Goal: Task Accomplishment & Management: Use online tool/utility

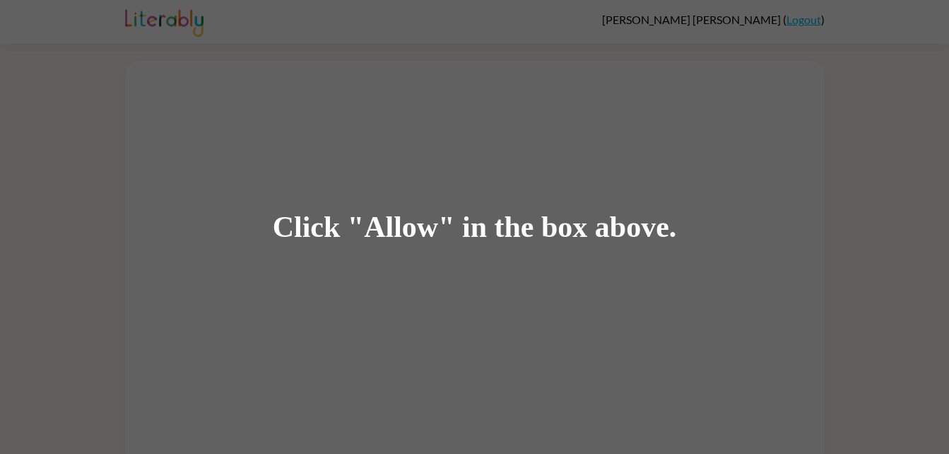
click at [587, 409] on div "Click "Allow" in the box above." at bounding box center [474, 227] width 949 height 454
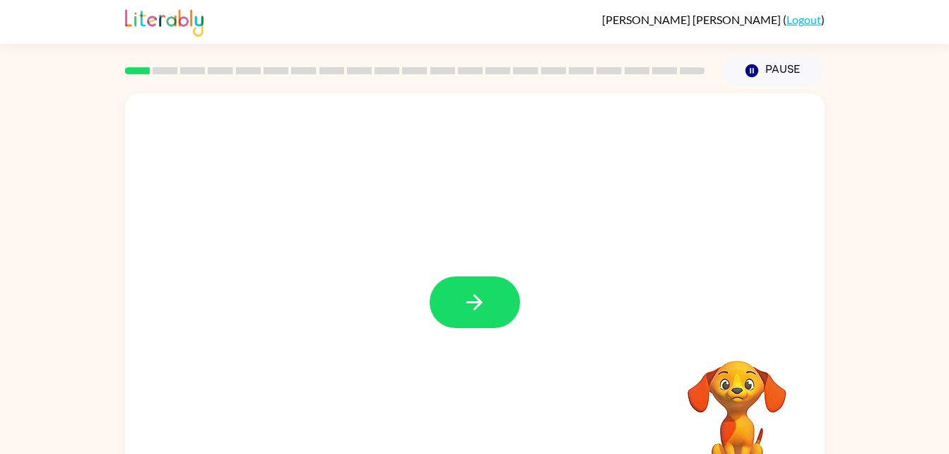
click at [621, 371] on div at bounding box center [475, 295] width 700 height 404
click at [449, 296] on button "button" at bounding box center [475, 302] width 90 height 52
click at [673, 298] on div at bounding box center [475, 295] width 700 height 404
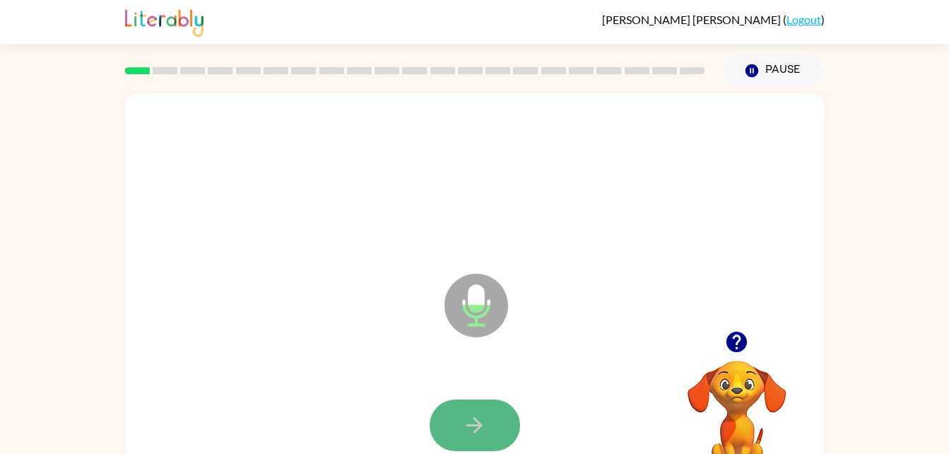
click at [487, 442] on button "button" at bounding box center [475, 425] width 90 height 52
click at [465, 424] on icon "button" at bounding box center [474, 425] width 25 height 25
click at [473, 414] on icon "button" at bounding box center [474, 425] width 25 height 25
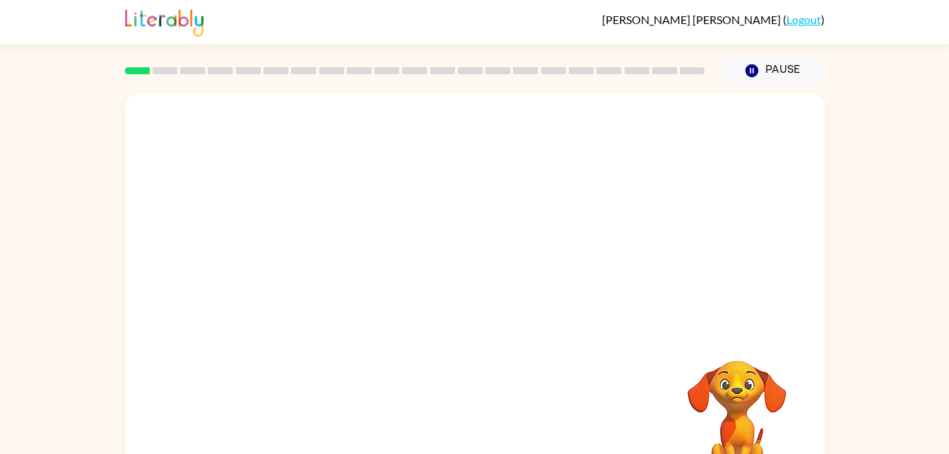
drag, startPoint x: 599, startPoint y: 274, endPoint x: 590, endPoint y: 280, distance: 11.8
click at [590, 280] on div at bounding box center [441, 270] width 604 height 51
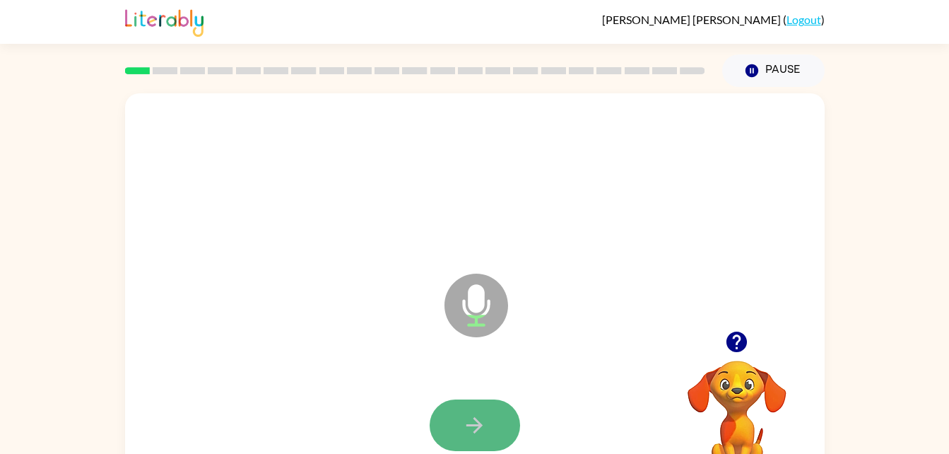
click at [465, 433] on icon "button" at bounding box center [474, 425] width 25 height 25
click at [481, 413] on icon "button" at bounding box center [474, 425] width 25 height 25
click at [466, 426] on icon "button" at bounding box center [474, 425] width 25 height 25
click at [462, 421] on icon "button" at bounding box center [474, 425] width 25 height 25
click at [486, 408] on button "button" at bounding box center [475, 425] width 90 height 52
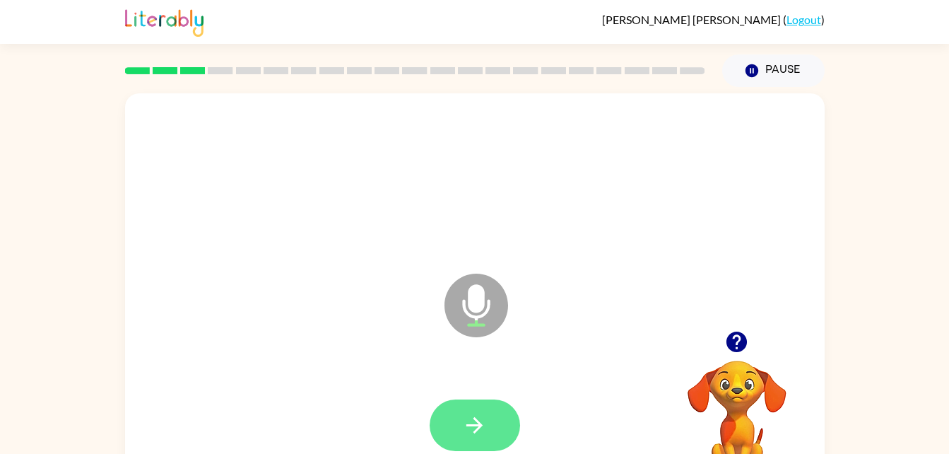
click at [487, 411] on button "button" at bounding box center [475, 425] width 90 height 52
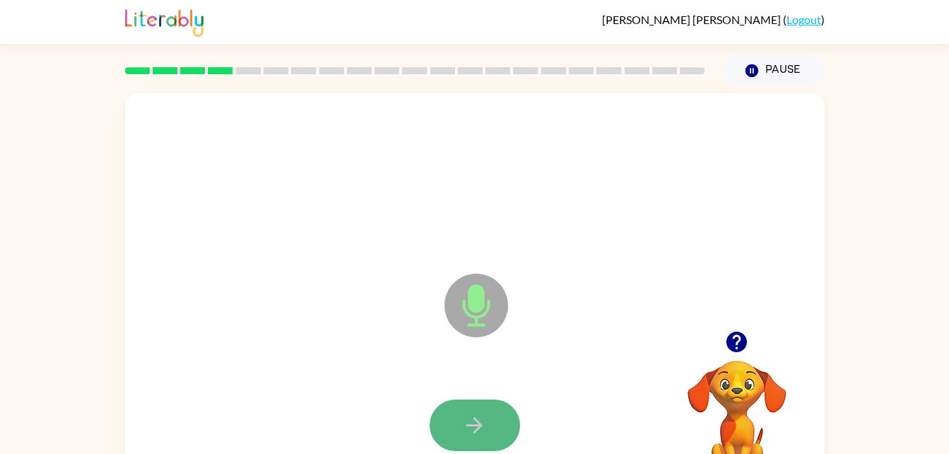
click at [467, 432] on icon "button" at bounding box center [474, 425] width 25 height 25
click at [493, 422] on button "button" at bounding box center [475, 425] width 90 height 52
click at [480, 426] on icon "button" at bounding box center [475, 425] width 16 height 16
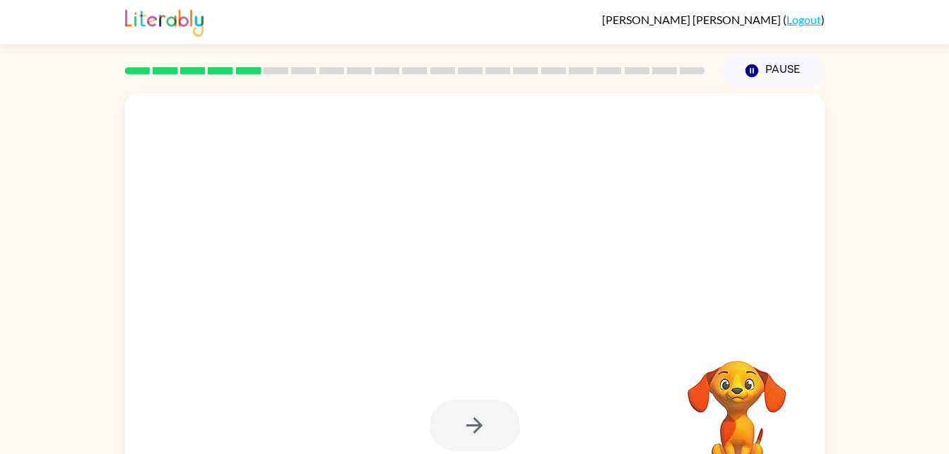
click at [816, 367] on div at bounding box center [475, 295] width 700 height 404
click at [583, 361] on div at bounding box center [475, 295] width 700 height 404
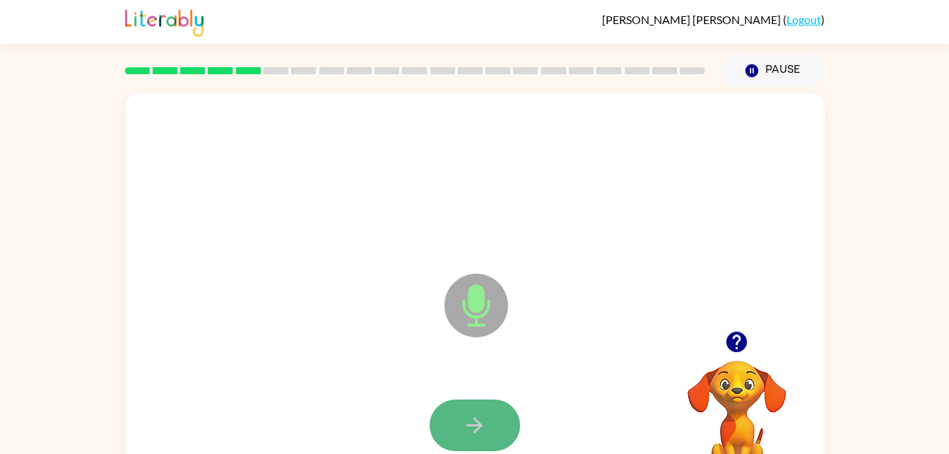
click at [489, 428] on button "button" at bounding box center [475, 425] width 90 height 52
click at [482, 394] on div at bounding box center [475, 426] width 672 height 116
click at [481, 409] on button "button" at bounding box center [475, 425] width 90 height 52
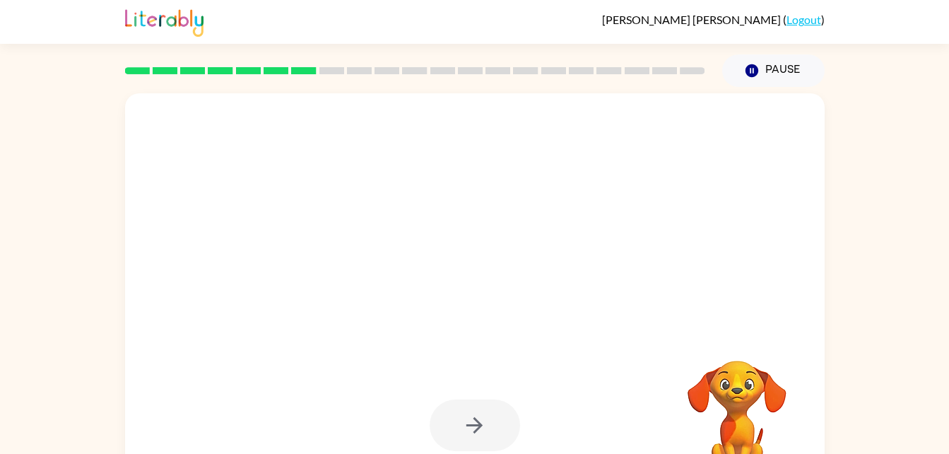
click at [587, 353] on div at bounding box center [475, 295] width 700 height 404
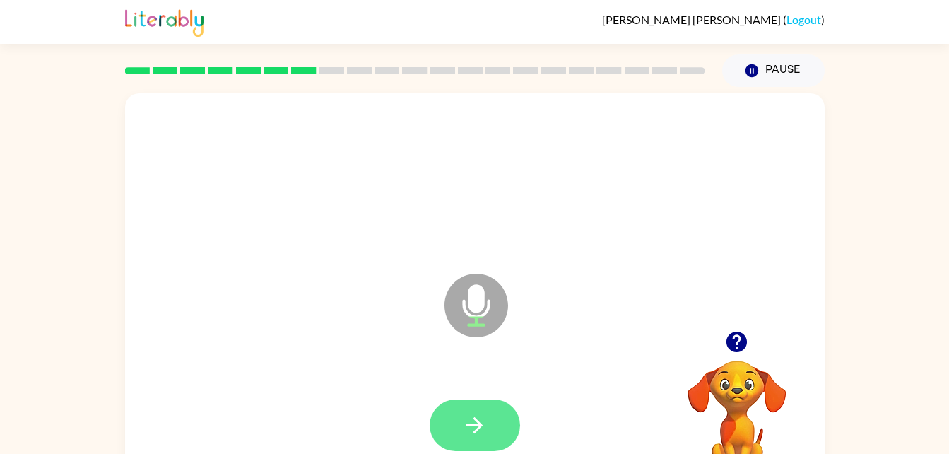
click at [484, 423] on icon "button" at bounding box center [474, 425] width 25 height 25
click at [476, 406] on button "button" at bounding box center [475, 425] width 90 height 52
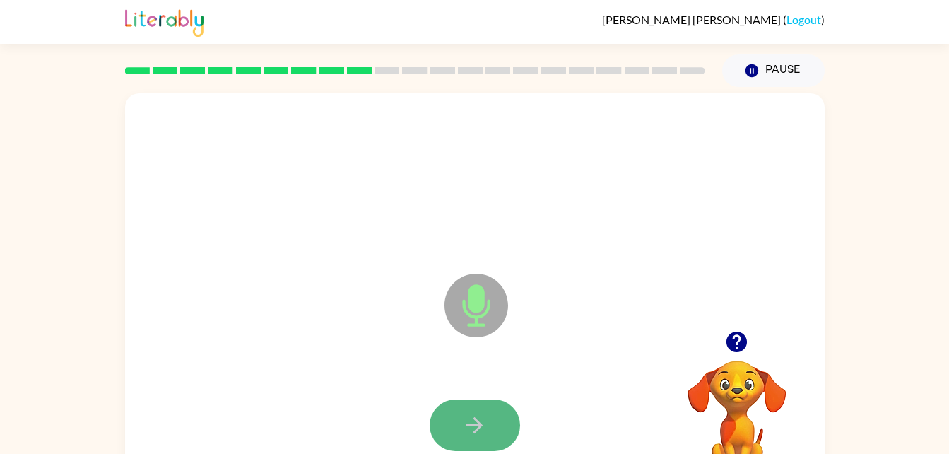
click at [476, 416] on icon "button" at bounding box center [474, 425] width 25 height 25
click at [492, 428] on button "button" at bounding box center [475, 425] width 90 height 52
click at [462, 421] on button "button" at bounding box center [475, 425] width 90 height 52
click at [460, 421] on button "button" at bounding box center [475, 425] width 90 height 52
click at [487, 418] on button "button" at bounding box center [475, 425] width 90 height 52
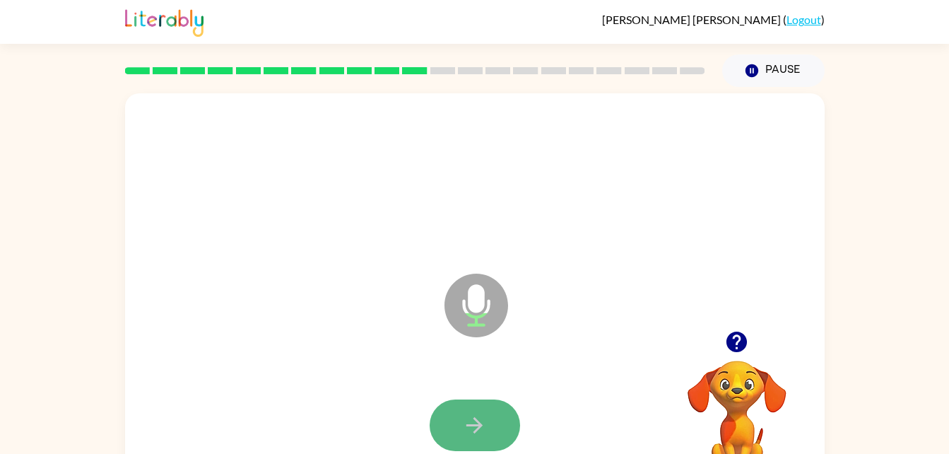
click at [474, 426] on icon "button" at bounding box center [474, 425] width 25 height 25
click at [488, 425] on button "button" at bounding box center [475, 425] width 90 height 52
click at [462, 426] on button "button" at bounding box center [475, 425] width 90 height 52
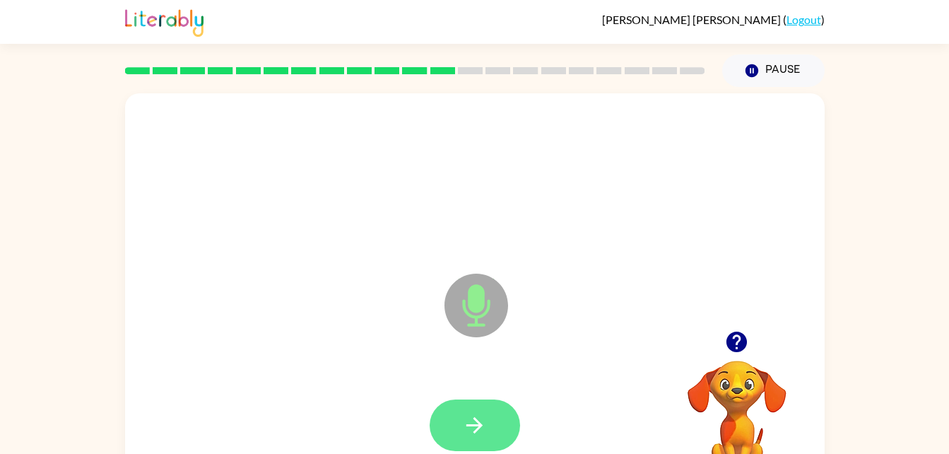
click at [483, 421] on icon "button" at bounding box center [474, 425] width 25 height 25
click at [488, 416] on button "button" at bounding box center [475, 425] width 90 height 52
click at [469, 420] on icon "button" at bounding box center [474, 425] width 25 height 25
click at [477, 419] on icon "button" at bounding box center [474, 425] width 25 height 25
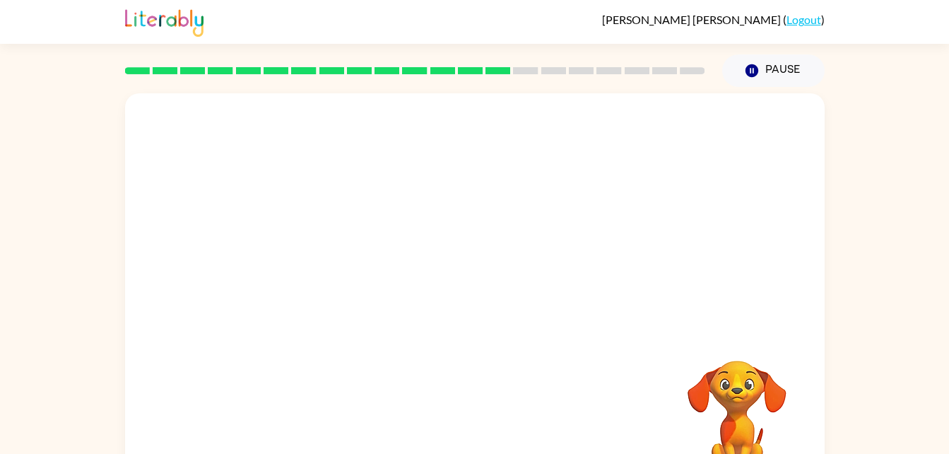
click at [636, 288] on div at bounding box center [441, 270] width 604 height 51
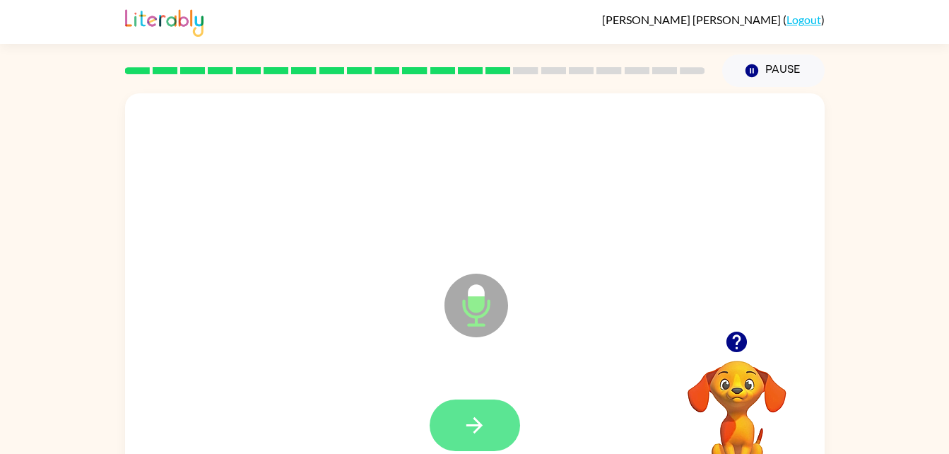
click at [469, 410] on button "button" at bounding box center [475, 425] width 90 height 52
click at [473, 415] on icon "button" at bounding box center [474, 425] width 25 height 25
click at [462, 417] on button "button" at bounding box center [475, 425] width 90 height 52
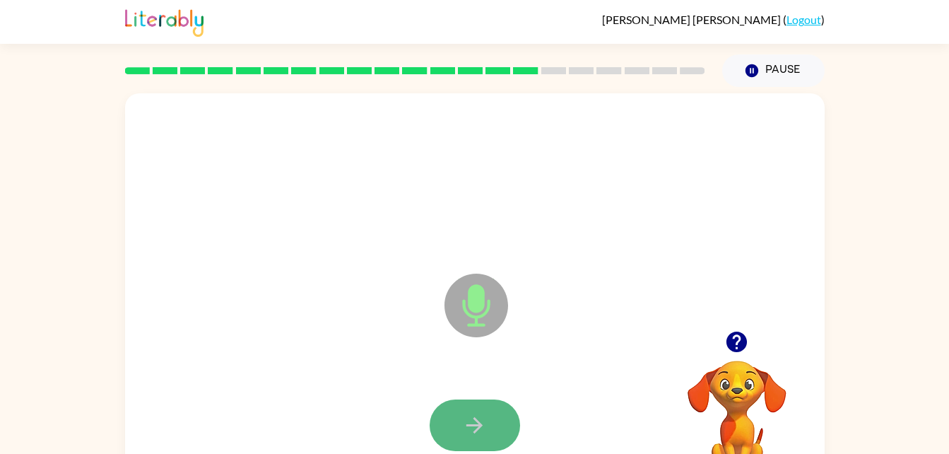
click at [501, 421] on button "button" at bounding box center [475, 425] width 90 height 52
click at [484, 402] on button "button" at bounding box center [475, 425] width 90 height 52
click at [494, 402] on button "button" at bounding box center [475, 425] width 90 height 52
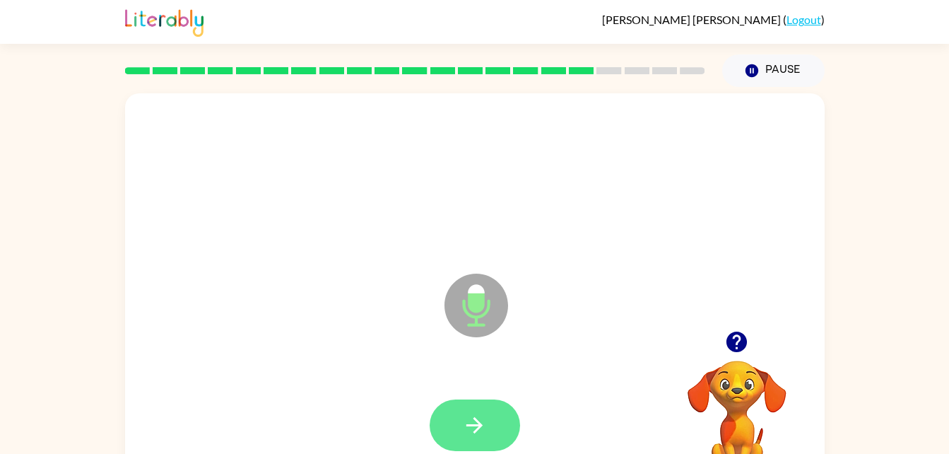
click at [444, 432] on button "button" at bounding box center [475, 425] width 90 height 52
click at [467, 418] on icon "button" at bounding box center [474, 425] width 25 height 25
click at [481, 423] on icon "button" at bounding box center [474, 425] width 25 height 25
click at [466, 421] on icon "button" at bounding box center [474, 425] width 25 height 25
click at [488, 422] on button "button" at bounding box center [475, 425] width 90 height 52
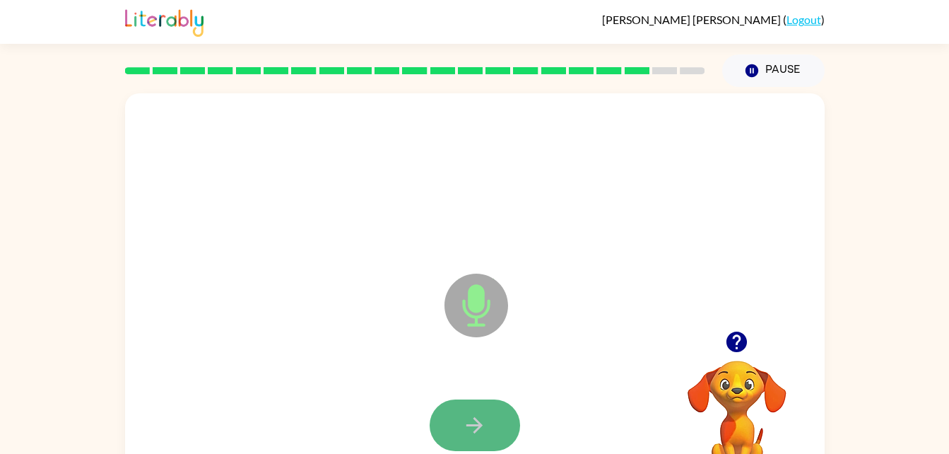
click at [488, 423] on button "button" at bounding box center [475, 425] width 90 height 52
click at [457, 427] on button "button" at bounding box center [475, 425] width 90 height 52
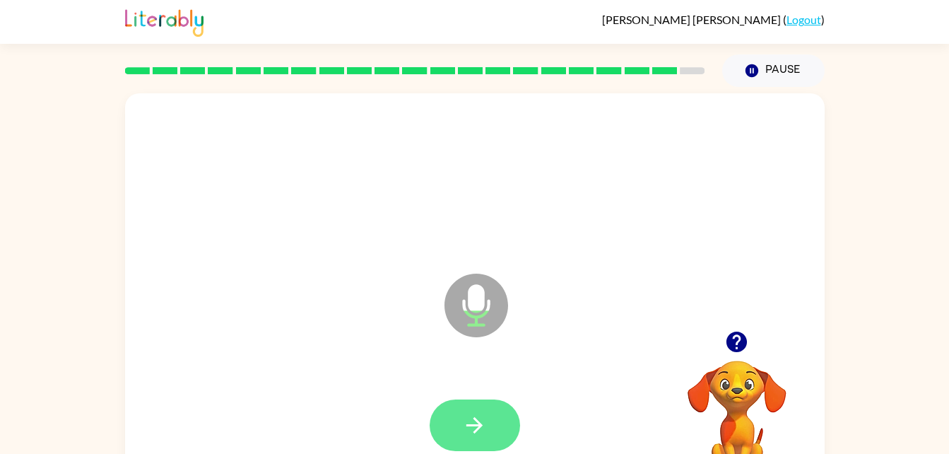
click at [465, 430] on icon "button" at bounding box center [474, 425] width 25 height 25
click at [479, 419] on icon "button" at bounding box center [474, 425] width 25 height 25
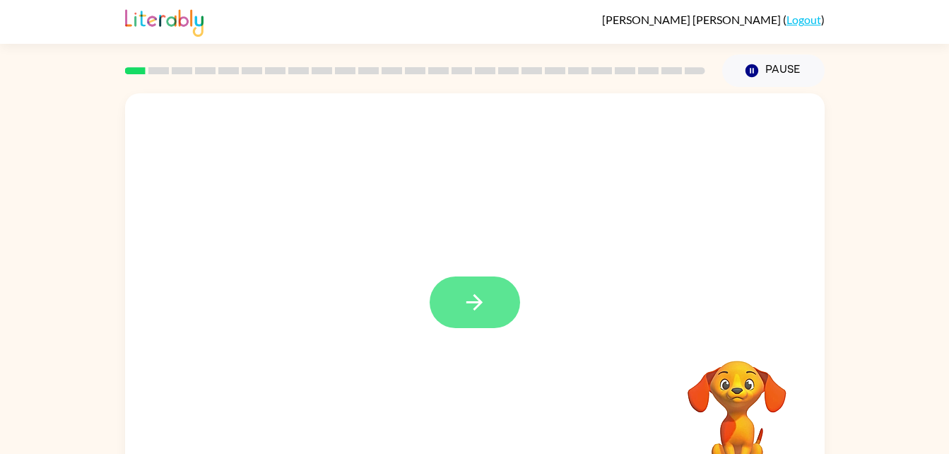
click at [485, 305] on icon "button" at bounding box center [474, 302] width 25 height 25
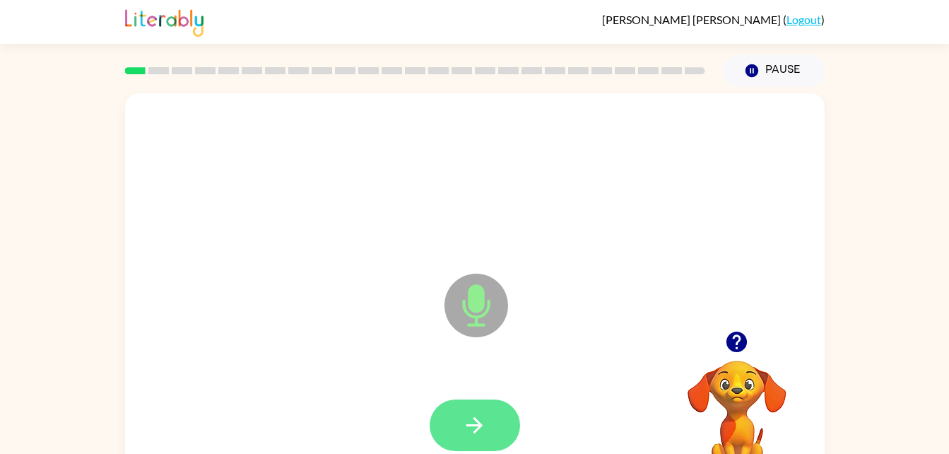
drag, startPoint x: 673, startPoint y: 331, endPoint x: 476, endPoint y: 420, distance: 215.8
click at [476, 420] on div "Microphone The Microphone is here when it is your turn to talk Your browser mus…" at bounding box center [475, 295] width 700 height 404
click at [460, 447] on button "button" at bounding box center [475, 425] width 90 height 52
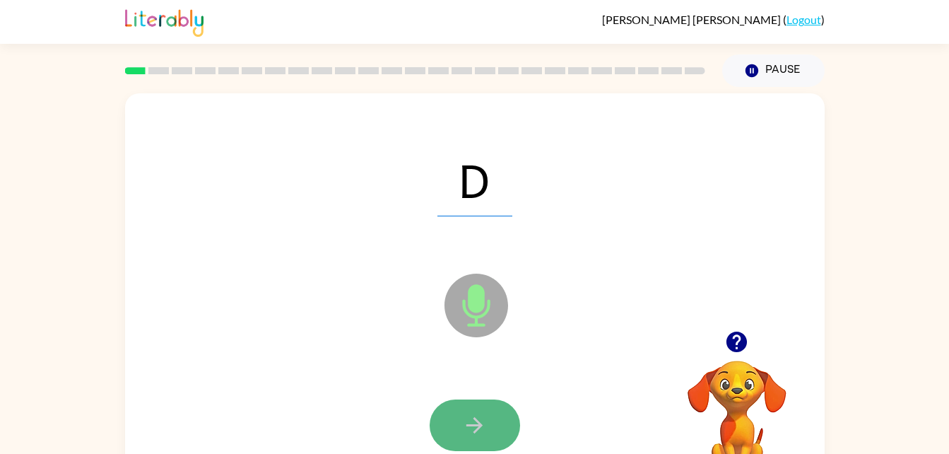
click at [461, 426] on button "button" at bounding box center [475, 425] width 90 height 52
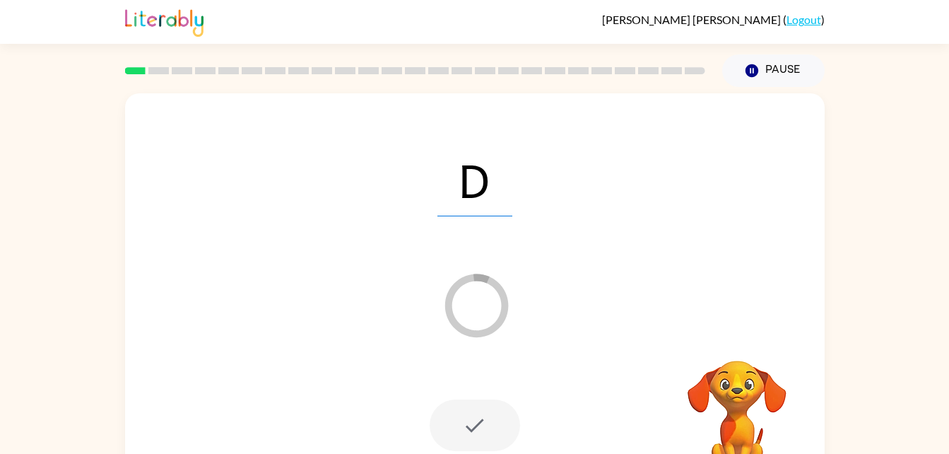
click at [551, 346] on div "D Loader Your response is being sent to our graders" at bounding box center [475, 295] width 700 height 404
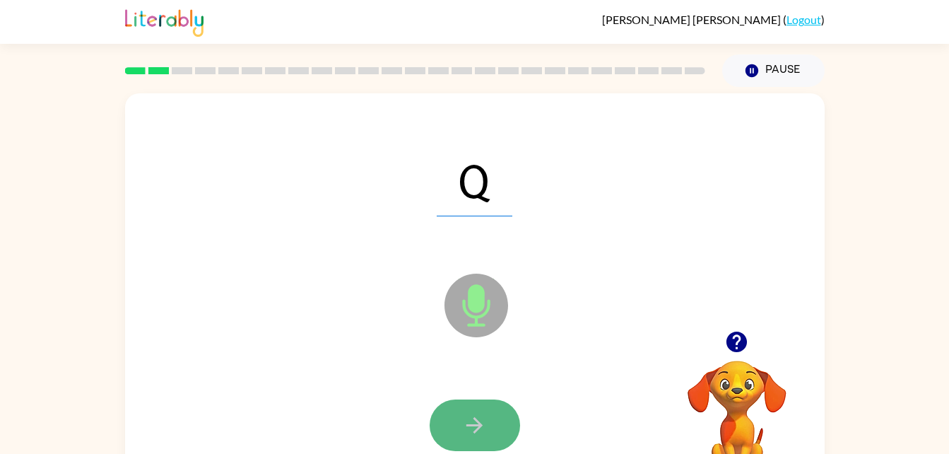
click at [473, 414] on icon "button" at bounding box center [474, 425] width 25 height 25
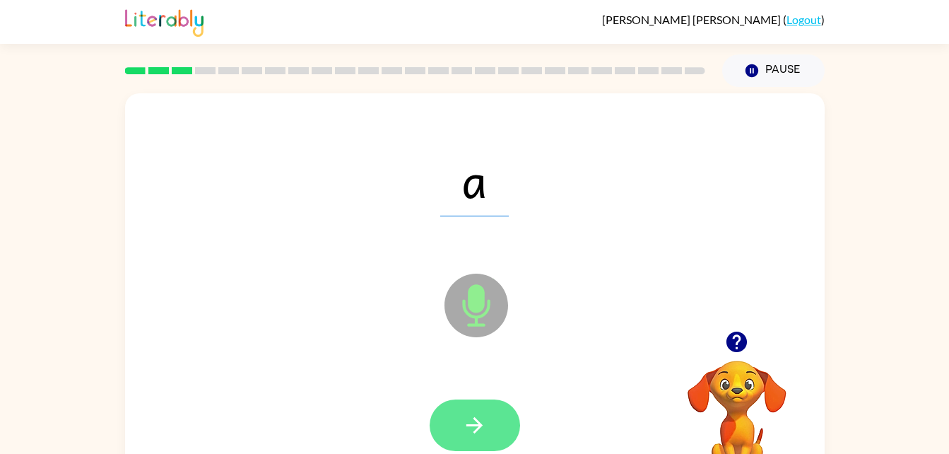
click at [472, 418] on icon "button" at bounding box center [474, 425] width 25 height 25
click at [455, 426] on button "button" at bounding box center [475, 425] width 90 height 52
click at [465, 428] on icon "button" at bounding box center [474, 425] width 25 height 25
click at [457, 406] on button "button" at bounding box center [475, 425] width 90 height 52
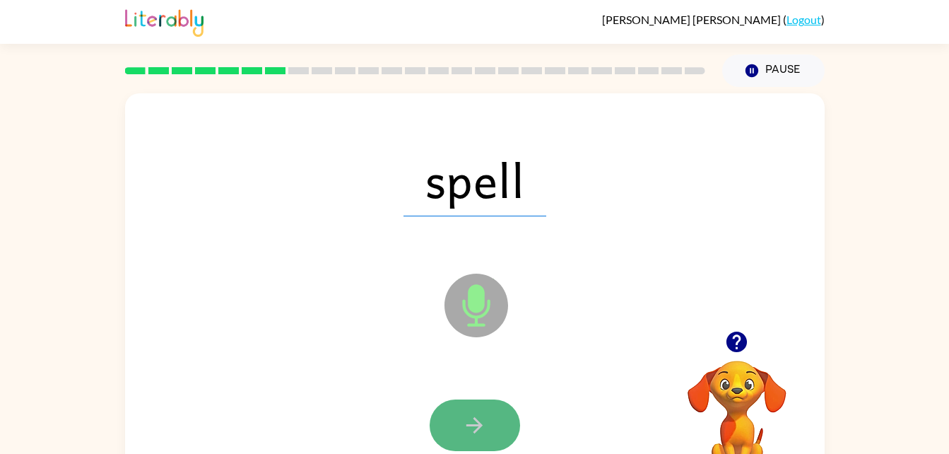
click at [460, 414] on button "button" at bounding box center [475, 425] width 90 height 52
click at [454, 416] on button "button" at bounding box center [475, 425] width 90 height 52
click at [464, 414] on icon "button" at bounding box center [474, 425] width 25 height 25
click at [476, 416] on icon "button" at bounding box center [474, 425] width 25 height 25
click at [474, 408] on button "button" at bounding box center [475, 425] width 90 height 52
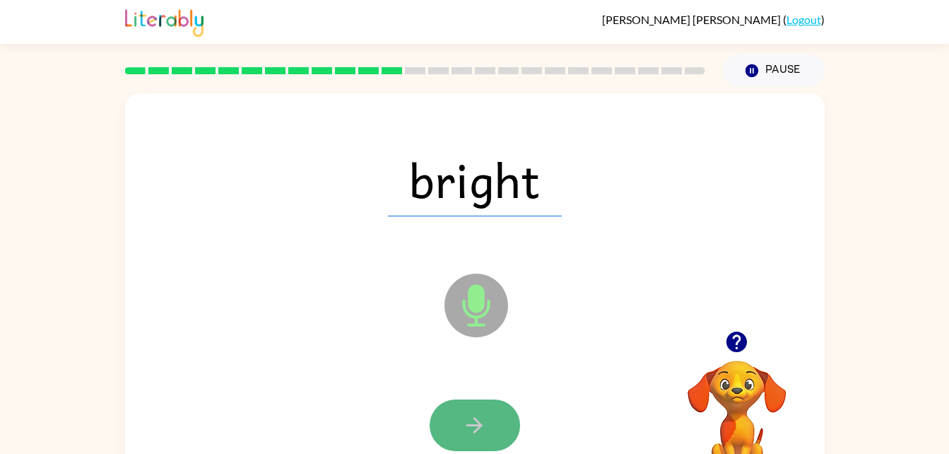
click at [457, 429] on button "button" at bounding box center [475, 425] width 90 height 52
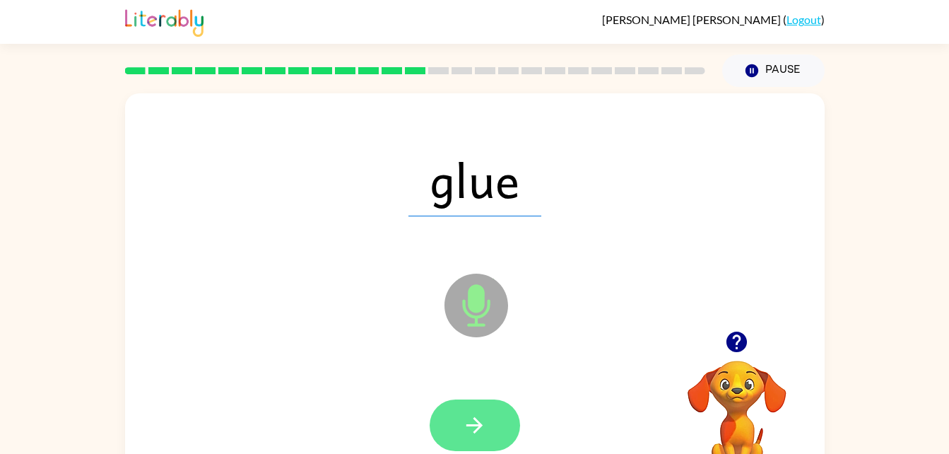
click at [473, 420] on icon "button" at bounding box center [474, 425] width 25 height 25
click at [468, 413] on icon "button" at bounding box center [474, 425] width 25 height 25
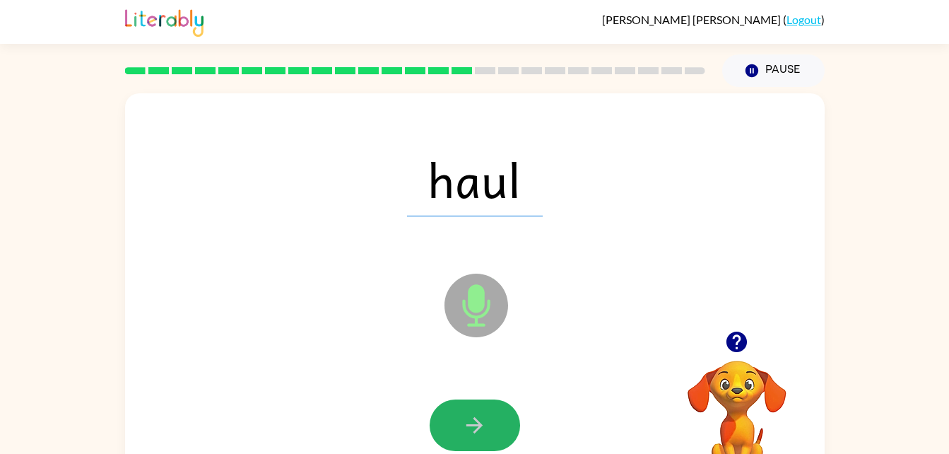
click at [468, 413] on icon "button" at bounding box center [474, 425] width 25 height 25
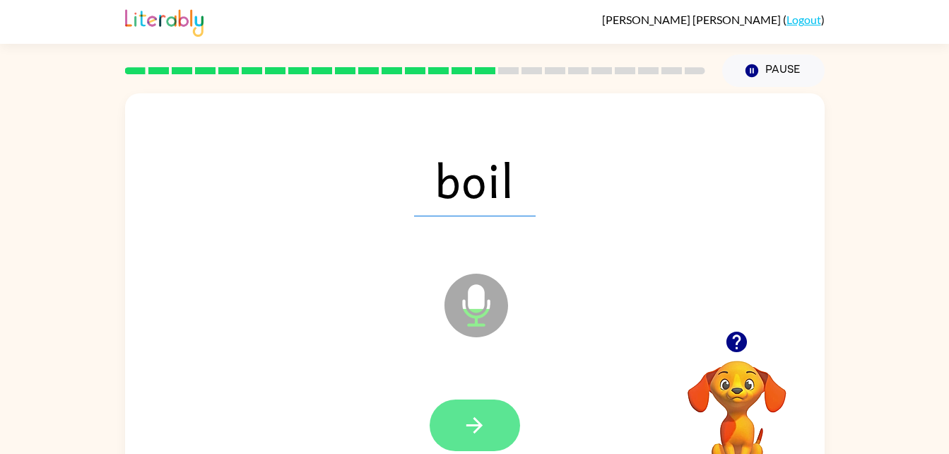
click at [474, 414] on icon "button" at bounding box center [474, 425] width 25 height 25
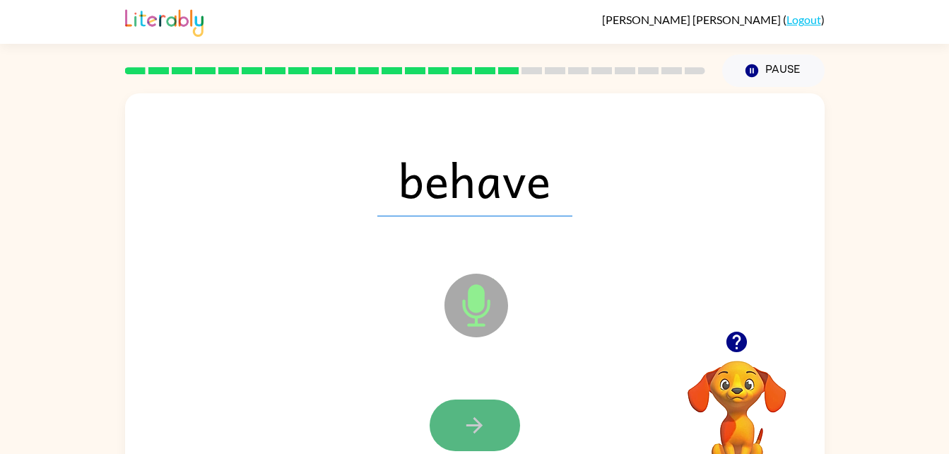
click at [484, 423] on icon "button" at bounding box center [474, 425] width 25 height 25
click at [462, 431] on icon "button" at bounding box center [474, 425] width 25 height 25
click at [472, 423] on icon "button" at bounding box center [474, 425] width 25 height 25
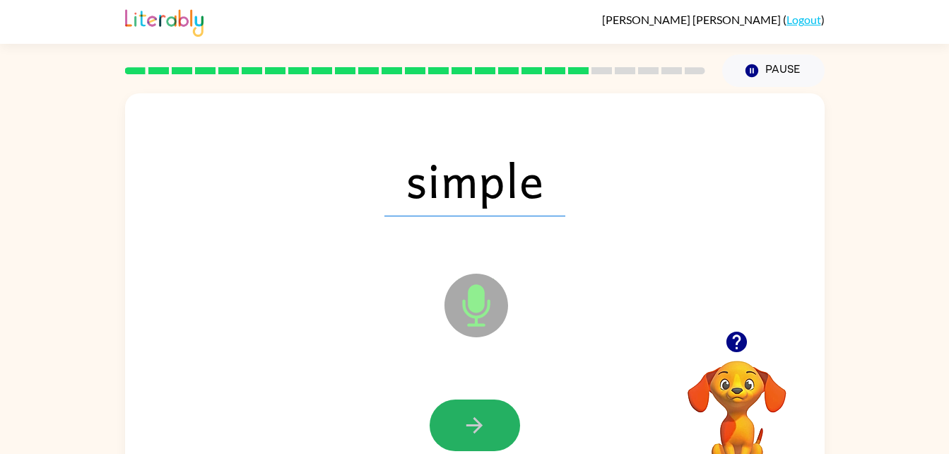
click at [472, 423] on icon "button" at bounding box center [474, 425] width 25 height 25
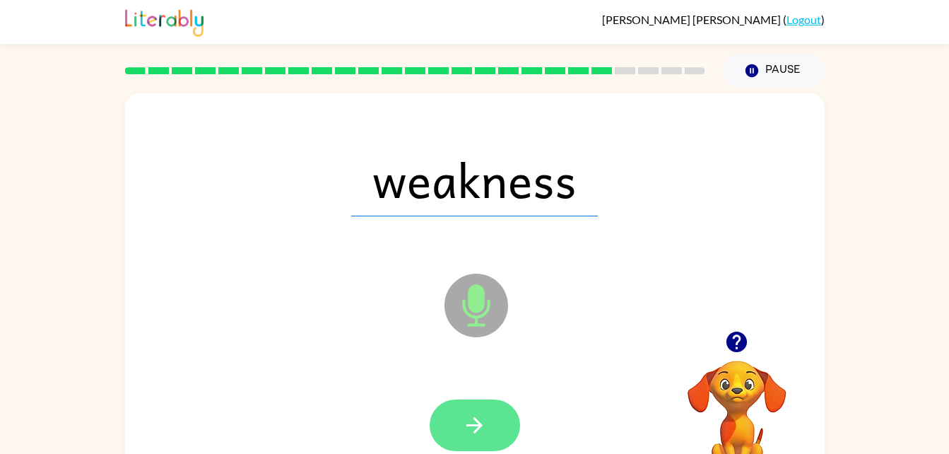
click at [466, 422] on icon "button" at bounding box center [474, 425] width 25 height 25
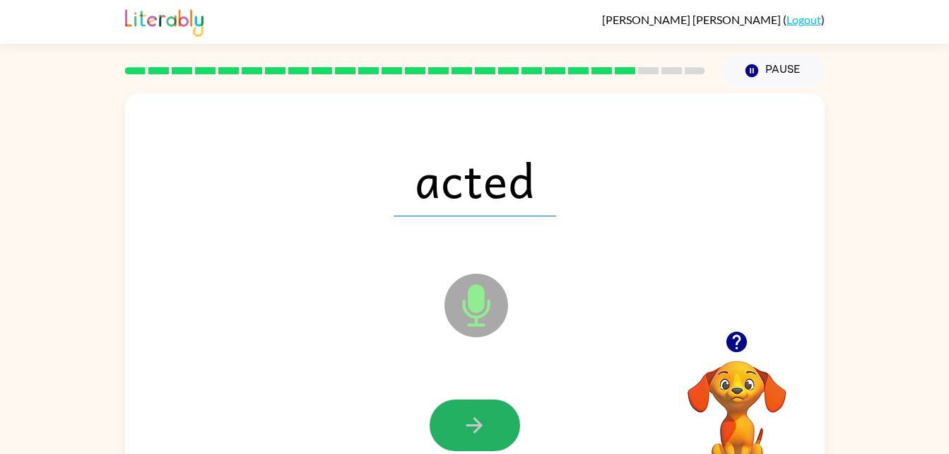
click at [466, 422] on icon "button" at bounding box center [474, 425] width 25 height 25
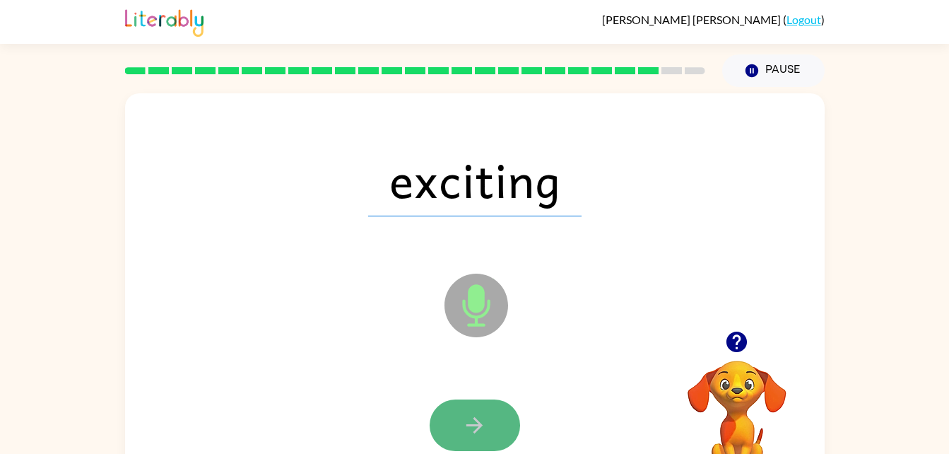
click at [465, 450] on button "button" at bounding box center [475, 425] width 90 height 52
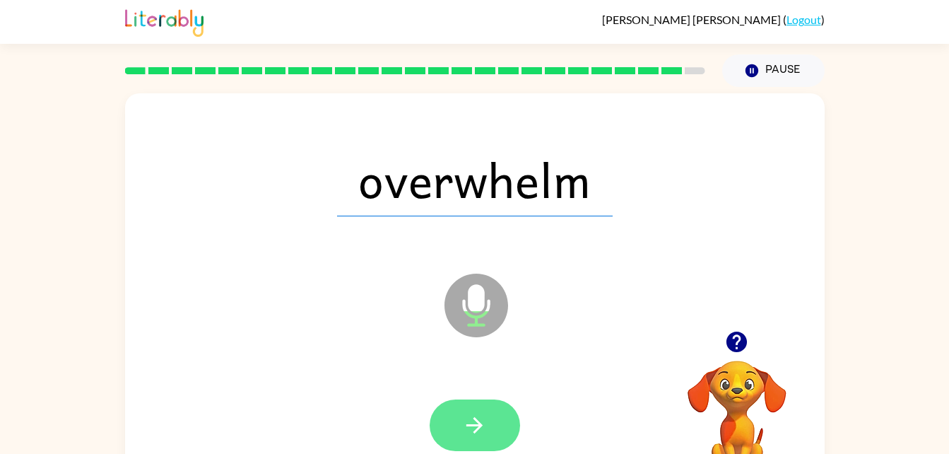
click at [472, 416] on icon "button" at bounding box center [474, 425] width 25 height 25
